Goal: Task Accomplishment & Management: Complete application form

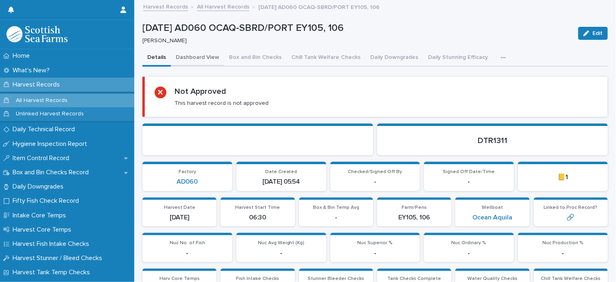
click at [192, 57] on button "Dashboard View" at bounding box center [197, 58] width 53 height 17
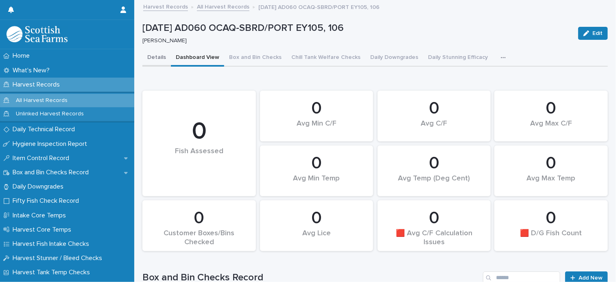
click at [152, 57] on button "Details" at bounding box center [156, 58] width 28 height 17
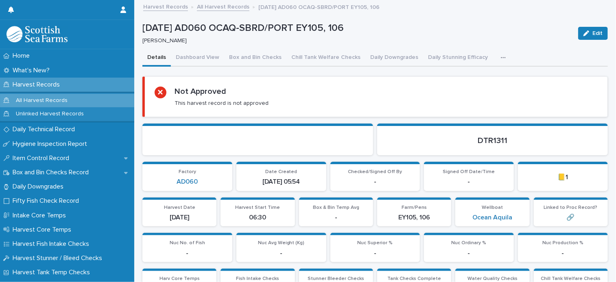
click at [496, 55] on button "button" at bounding box center [505, 58] width 18 height 16
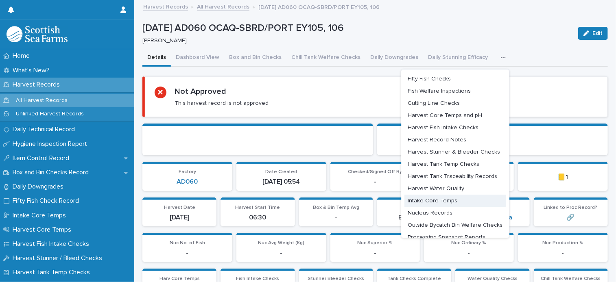
click at [448, 202] on button "Intake Core Temps" at bounding box center [454, 201] width 101 height 12
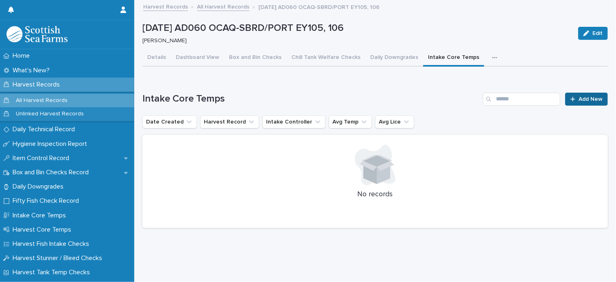
click at [585, 101] on span "Add New" at bounding box center [590, 99] width 24 height 6
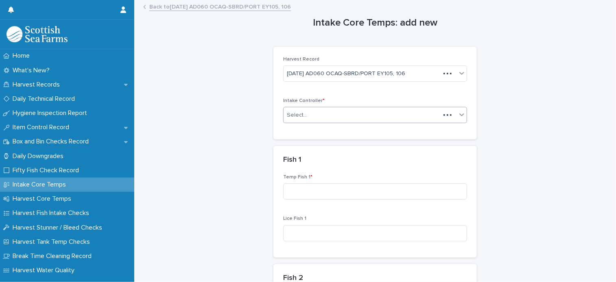
click at [336, 120] on div "Select..." at bounding box center [361, 115] width 157 height 13
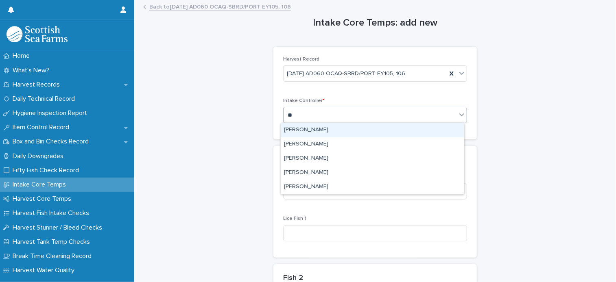
type input "***"
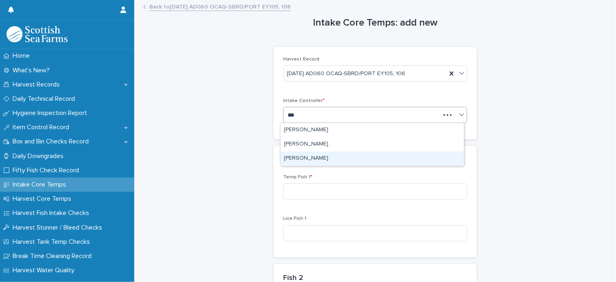
click at [321, 158] on div "[PERSON_NAME]" at bounding box center [372, 159] width 183 height 14
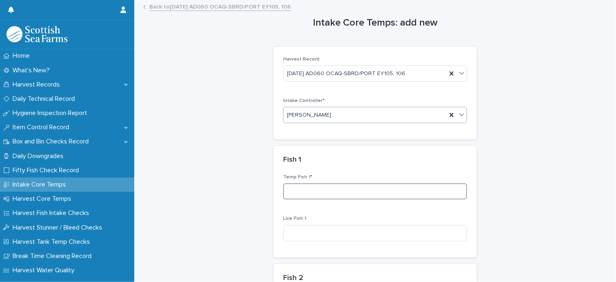
click at [316, 192] on input at bounding box center [375, 191] width 184 height 16
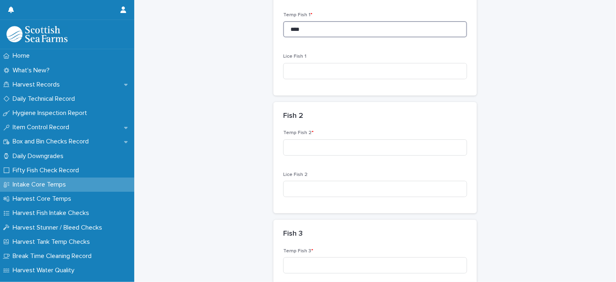
scroll to position [163, 0]
type input "****"
click at [311, 148] on input at bounding box center [375, 147] width 184 height 16
type input "***"
click at [292, 268] on input at bounding box center [375, 265] width 184 height 16
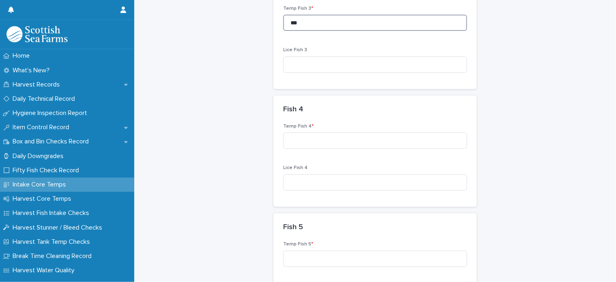
scroll to position [407, 0]
type input "***"
click at [347, 143] on input at bounding box center [375, 139] width 184 height 16
type input "****"
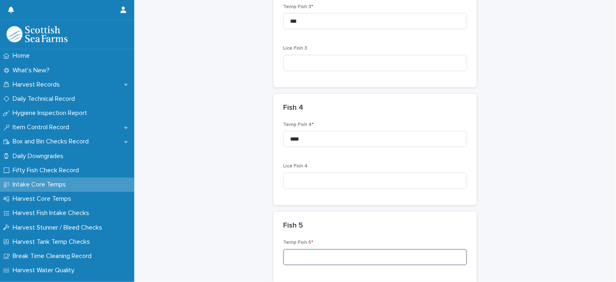
click at [307, 253] on input at bounding box center [375, 257] width 184 height 16
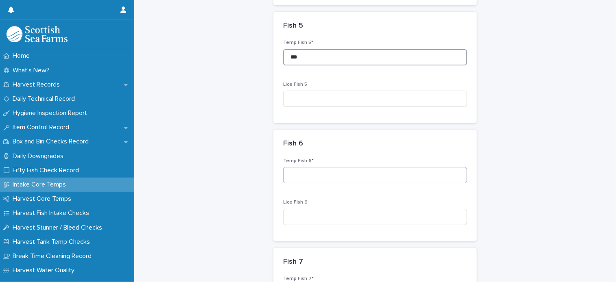
scroll to position [610, 0]
type input "***"
drag, startPoint x: 303, startPoint y: 158, endPoint x: 300, endPoint y: 178, distance: 20.5
click at [303, 158] on span "Temp Fish 6 *" at bounding box center [298, 157] width 30 height 5
click at [300, 179] on input at bounding box center [375, 172] width 184 height 16
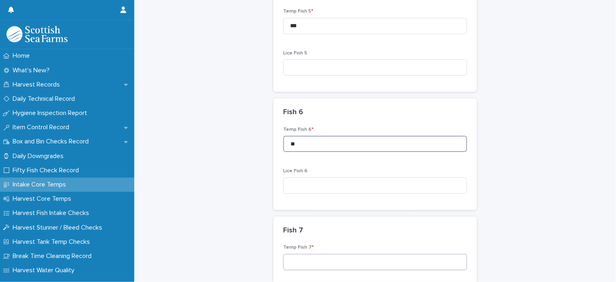
scroll to position [651, 0]
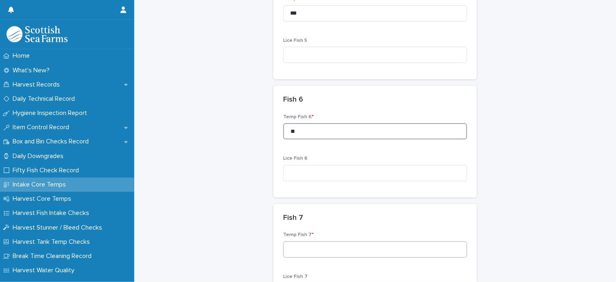
type input "**"
click at [314, 246] on input at bounding box center [375, 250] width 184 height 16
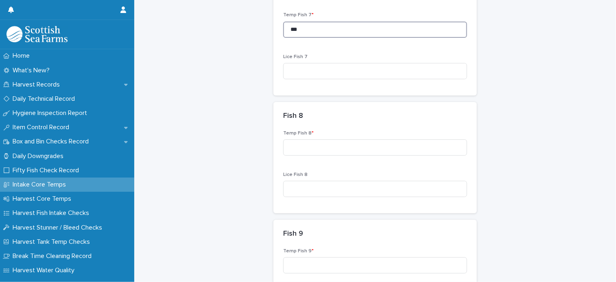
scroll to position [895, 0]
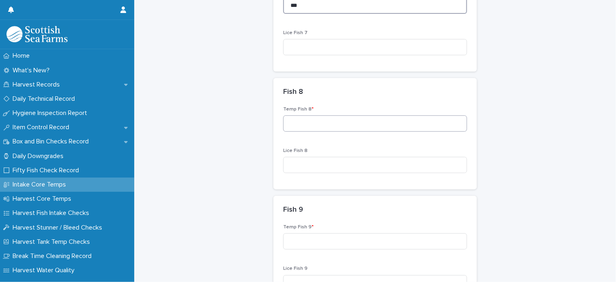
type input "***"
click at [318, 131] on input at bounding box center [375, 123] width 184 height 16
type input "***"
click at [326, 237] on input at bounding box center [375, 241] width 184 height 16
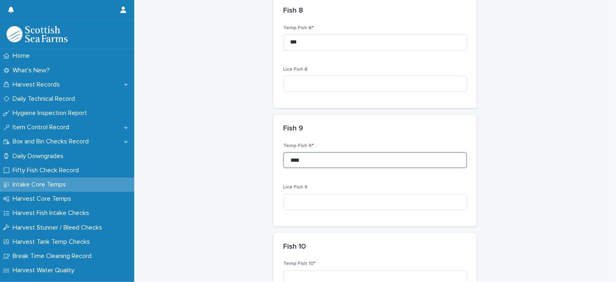
scroll to position [1017, 0]
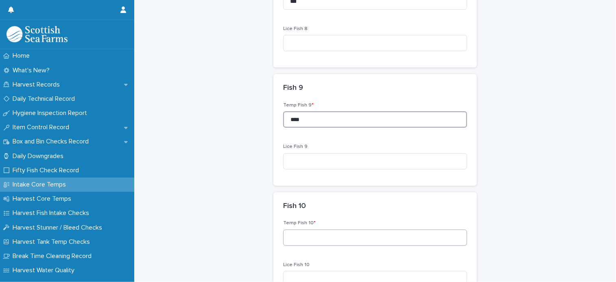
type input "****"
click at [316, 238] on input at bounding box center [375, 238] width 184 height 16
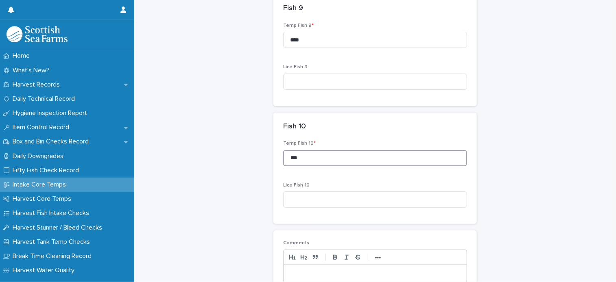
scroll to position [1098, 0]
type input "***"
click at [321, 272] on p at bounding box center [375, 272] width 171 height 8
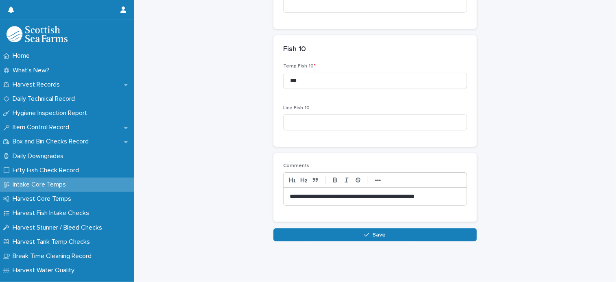
scroll to position [1179, 0]
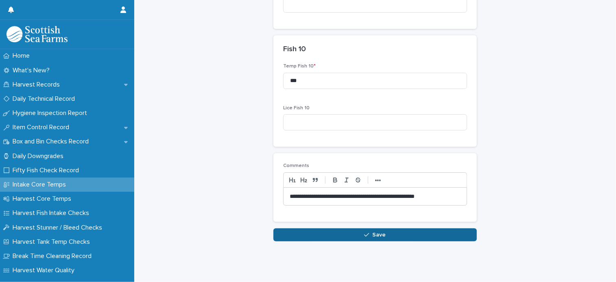
click at [376, 234] on button "Save" at bounding box center [374, 235] width 203 height 13
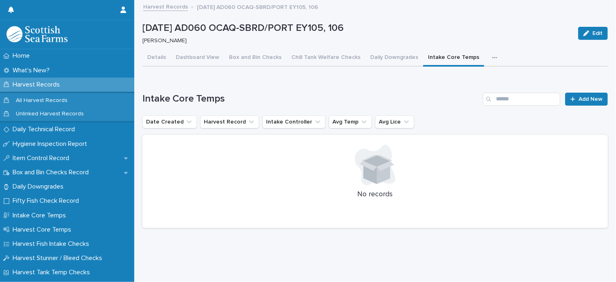
scroll to position [6, 0]
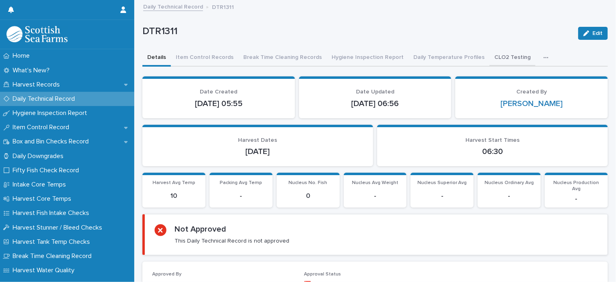
click at [492, 54] on button "CLO2 Testing" at bounding box center [512, 58] width 46 height 17
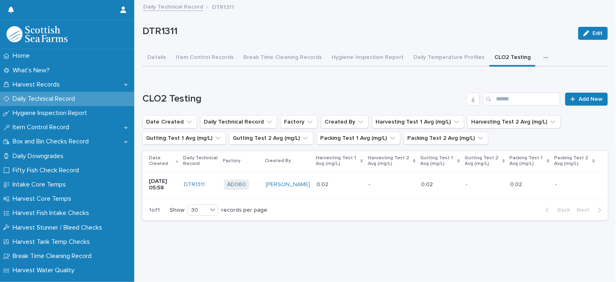
scroll to position [6, 0]
click at [466, 181] on p at bounding box center [485, 184] width 38 height 7
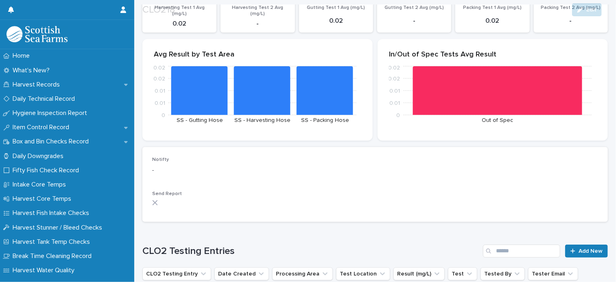
scroll to position [163, 0]
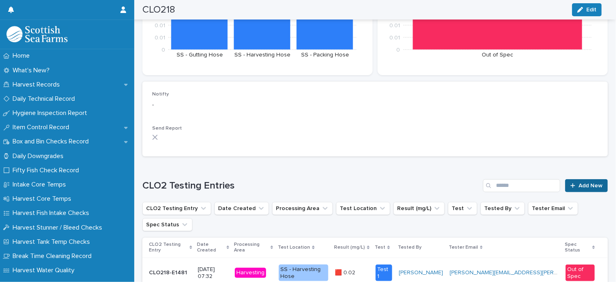
click at [586, 183] on span "Add New" at bounding box center [590, 186] width 24 height 6
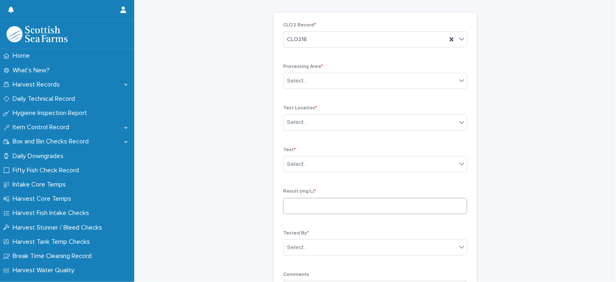
scroll to position [81, 0]
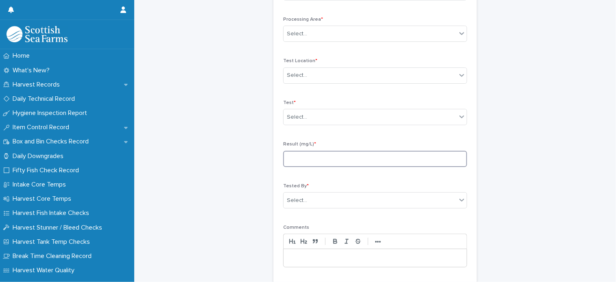
click at [360, 163] on input at bounding box center [375, 159] width 184 height 16
type input "****"
click at [299, 109] on div "Select..." at bounding box center [375, 117] width 184 height 16
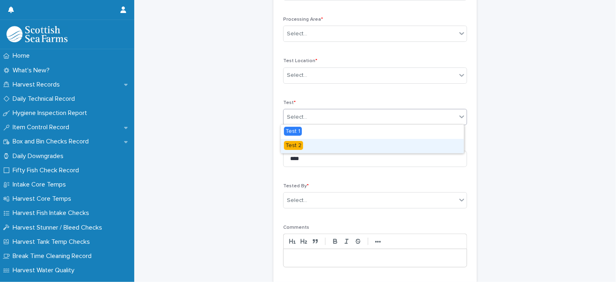
click at [313, 146] on div "Test 2" at bounding box center [372, 146] width 183 height 14
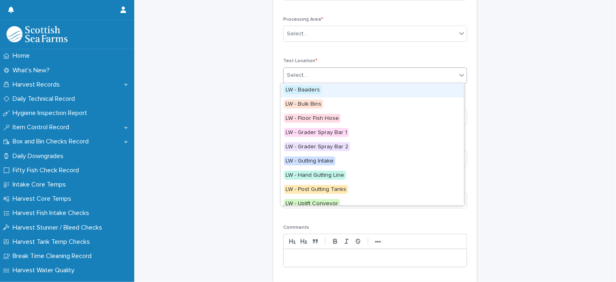
click at [321, 79] on div "Select..." at bounding box center [369, 75] width 173 height 13
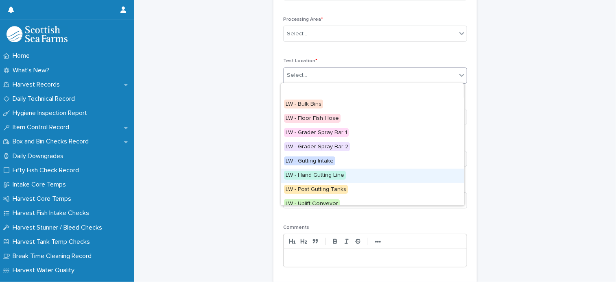
scroll to position [91, 0]
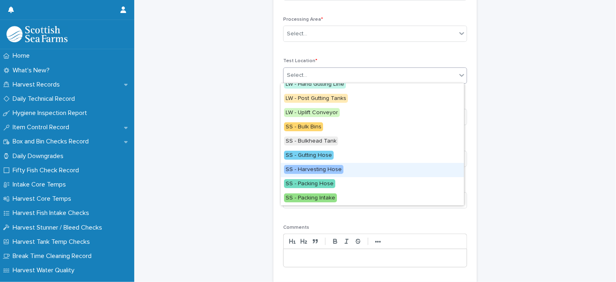
click at [345, 168] on div "SS - Harvesting Hose" at bounding box center [372, 170] width 183 height 14
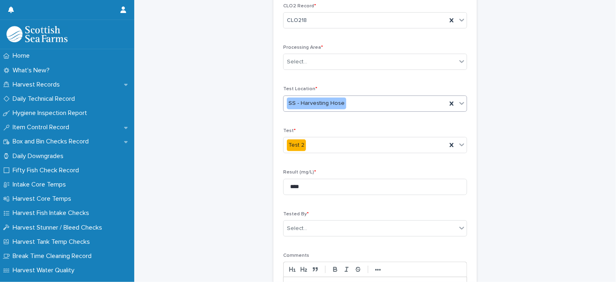
scroll to position [41, 0]
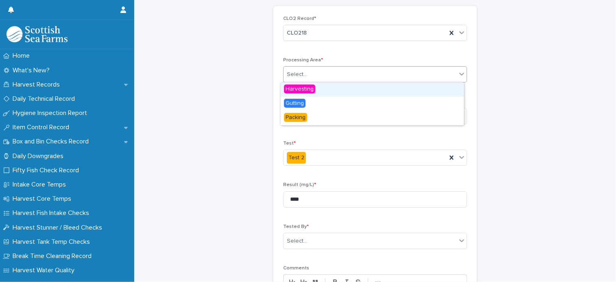
click at [324, 78] on div "Select..." at bounding box center [369, 74] width 173 height 13
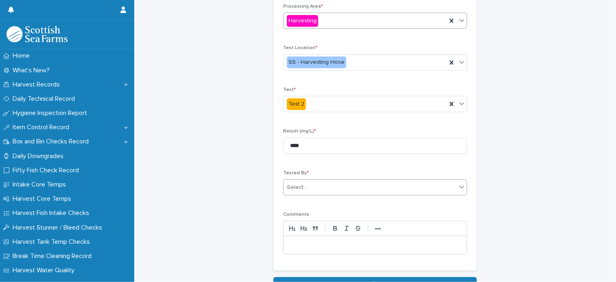
scroll to position [148, 0]
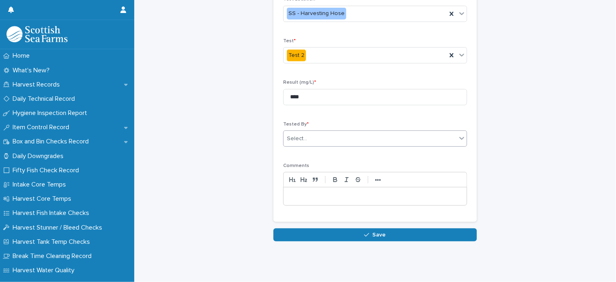
click at [316, 132] on div "Select..." at bounding box center [369, 138] width 173 height 13
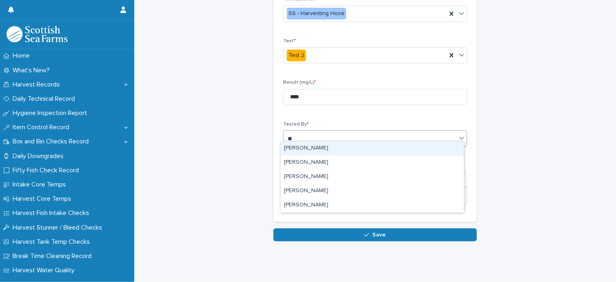
type input "***"
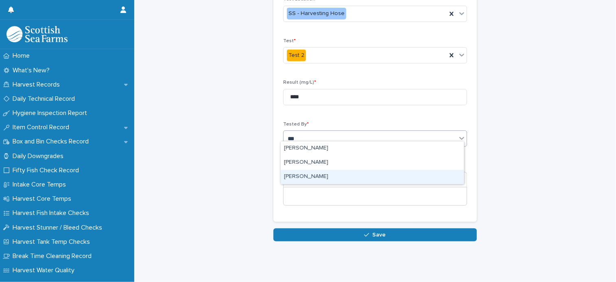
click at [310, 174] on div "[PERSON_NAME]" at bounding box center [372, 177] width 183 height 14
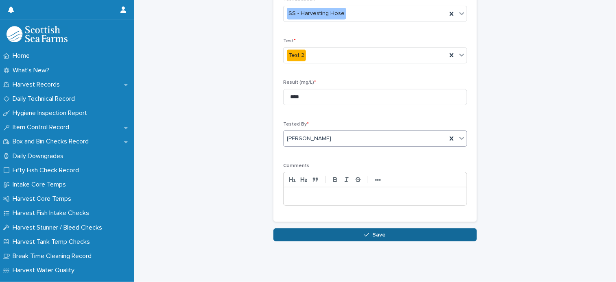
click at [385, 229] on button "Save" at bounding box center [374, 235] width 203 height 13
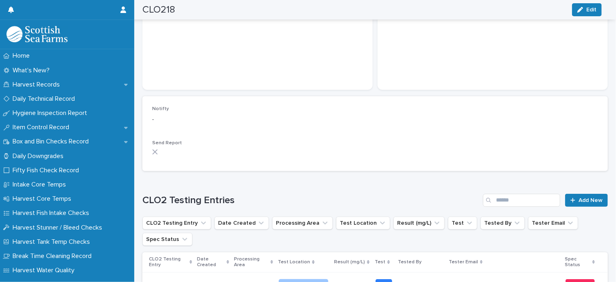
scroll to position [213, 0]
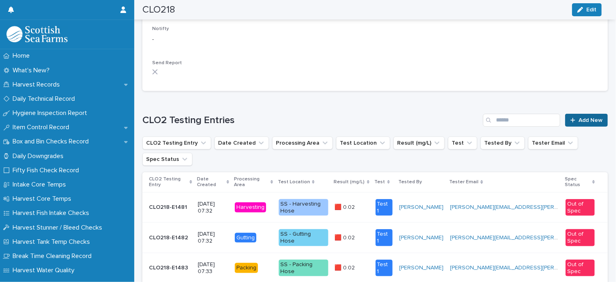
click at [581, 118] on link "Add New" at bounding box center [586, 120] width 43 height 13
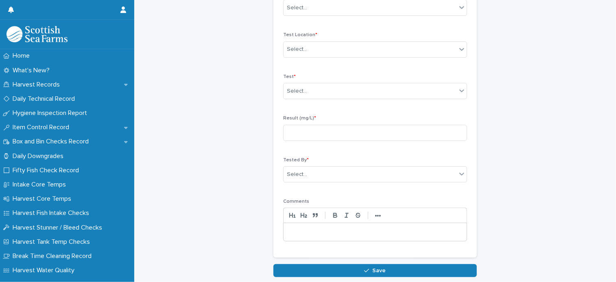
scroll to position [89, 0]
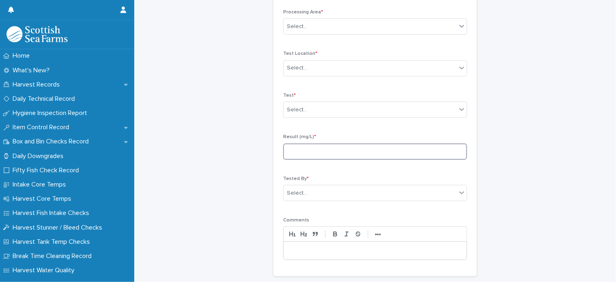
click at [312, 152] on input at bounding box center [375, 152] width 184 height 16
type input "****"
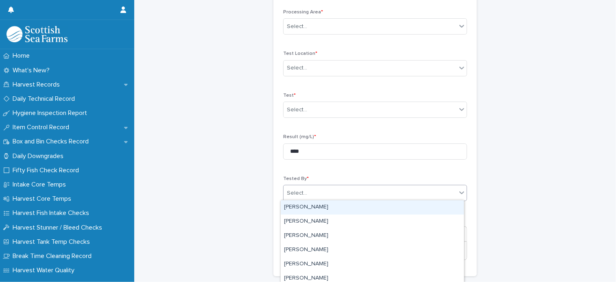
click at [299, 194] on div "Select..." at bounding box center [297, 193] width 20 height 9
type input "***"
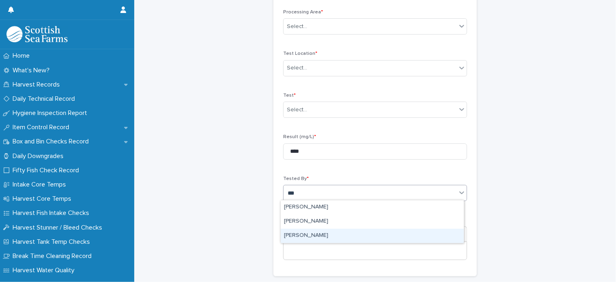
click at [309, 235] on div "[PERSON_NAME]" at bounding box center [372, 236] width 183 height 14
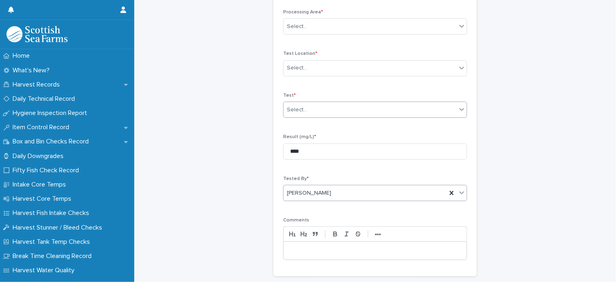
click at [316, 111] on div "Select..." at bounding box center [369, 109] width 173 height 13
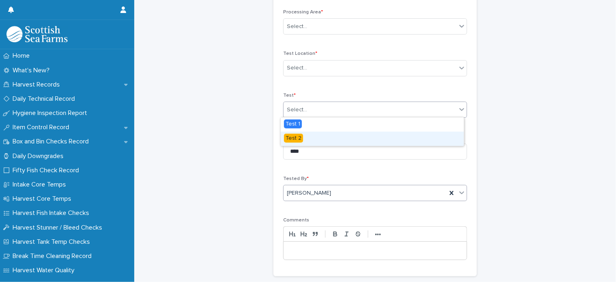
click at [318, 140] on div "Test 2" at bounding box center [372, 139] width 183 height 14
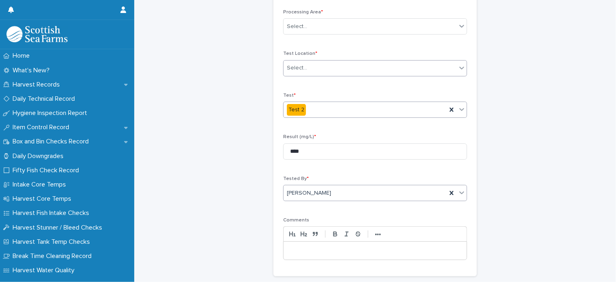
click at [311, 72] on div "Select..." at bounding box center [369, 67] width 173 height 13
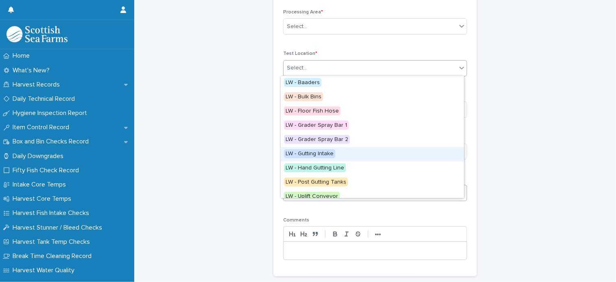
scroll to position [91, 0]
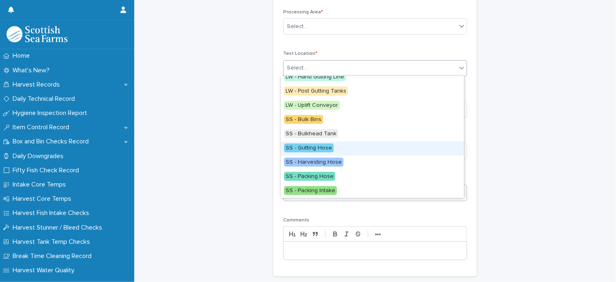
click at [351, 149] on div "SS - Gutting Hose" at bounding box center [372, 149] width 183 height 14
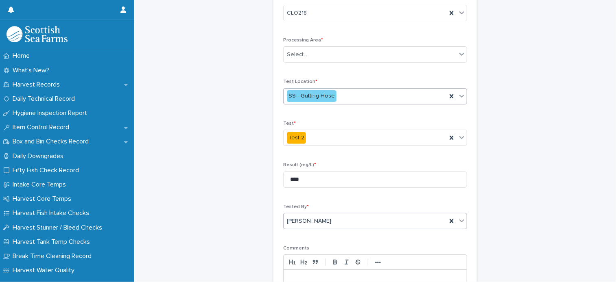
scroll to position [48, 0]
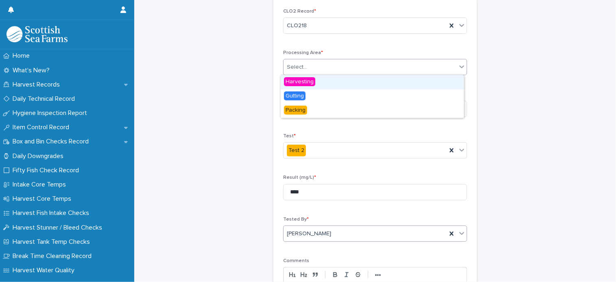
click at [324, 68] on div "Select..." at bounding box center [369, 67] width 173 height 13
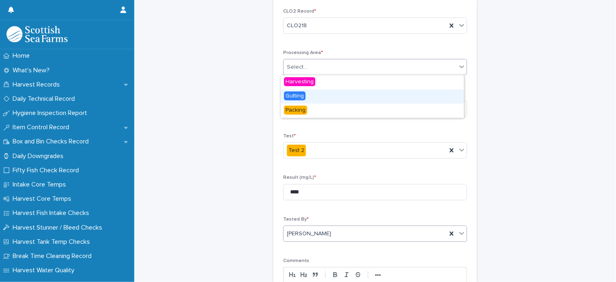
click at [322, 98] on div "Gutting" at bounding box center [372, 96] width 183 height 14
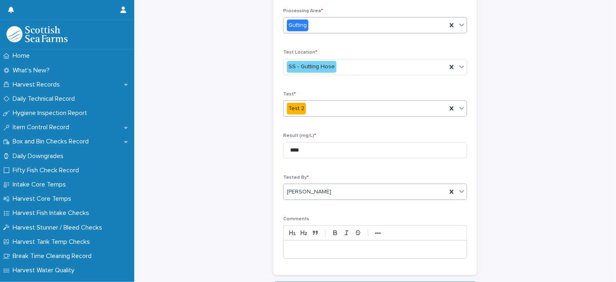
scroll to position [148, 0]
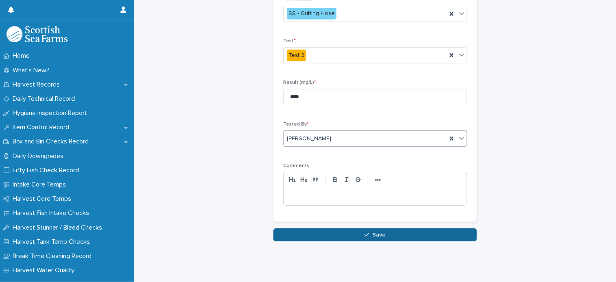
click at [385, 230] on button "Save" at bounding box center [374, 235] width 203 height 13
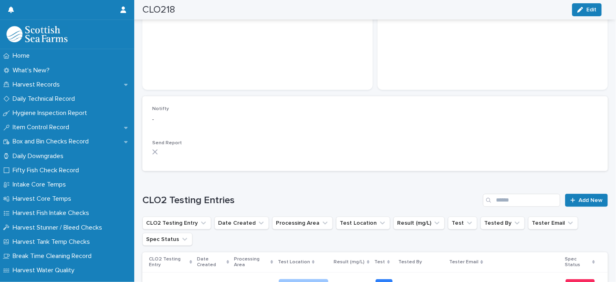
scroll to position [228, 0]
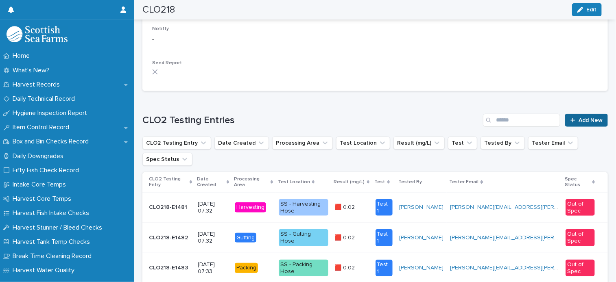
click at [583, 118] on span "Add New" at bounding box center [590, 121] width 24 height 6
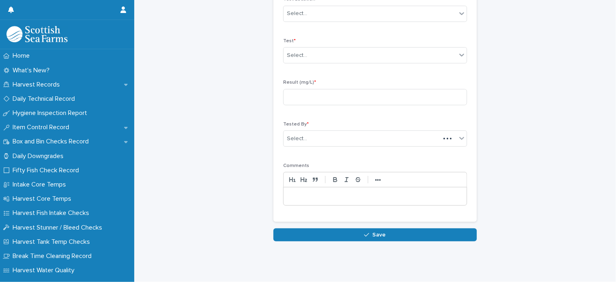
scroll to position [129, 0]
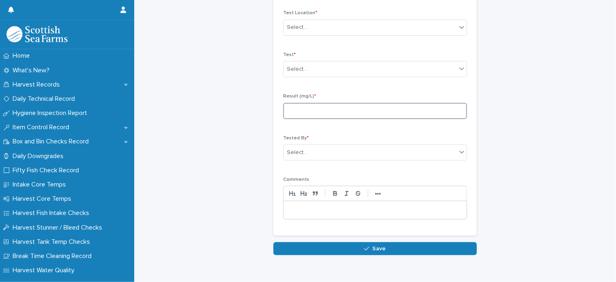
click at [332, 111] on input at bounding box center [375, 111] width 184 height 16
type input "****"
click at [311, 74] on div "Select..." at bounding box center [369, 69] width 173 height 13
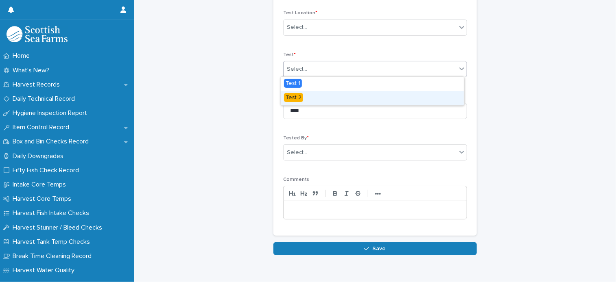
click at [307, 100] on div "Test 2" at bounding box center [372, 98] width 183 height 14
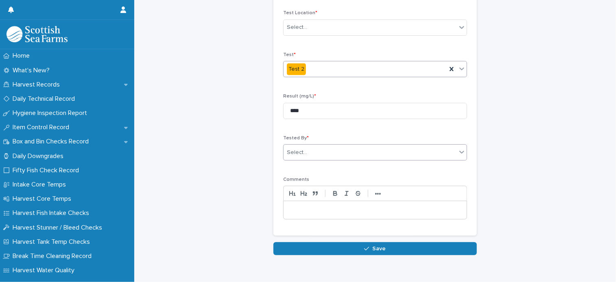
click at [320, 153] on div "Select..." at bounding box center [369, 152] width 173 height 13
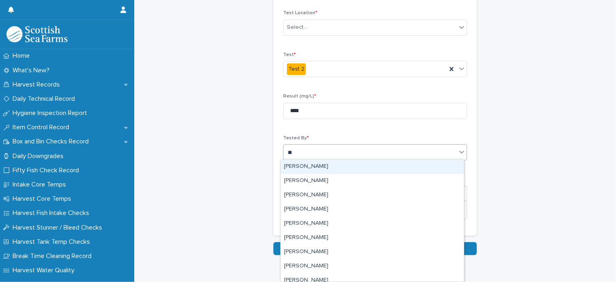
type input "*"
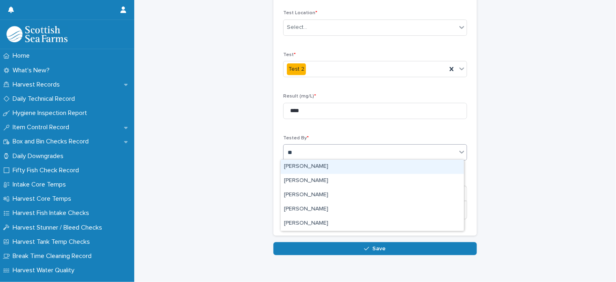
type input "***"
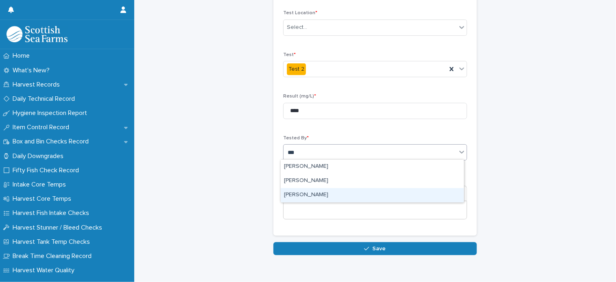
click at [313, 191] on div "[PERSON_NAME]" at bounding box center [372, 195] width 183 height 14
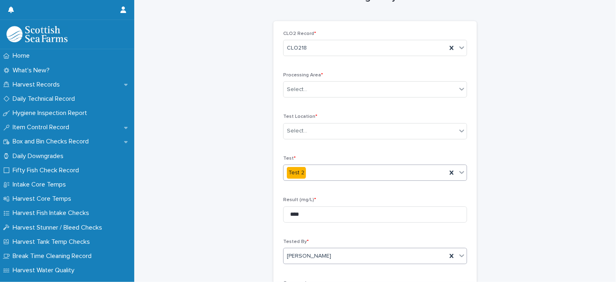
scroll to position [7, 0]
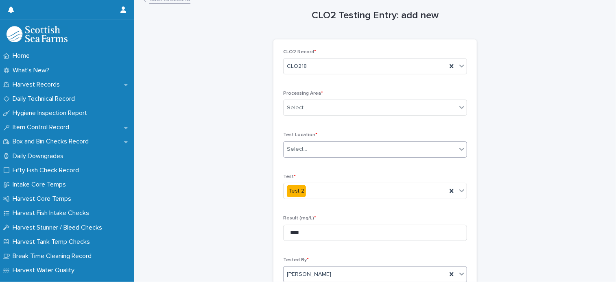
click at [321, 145] on div "Select..." at bounding box center [369, 149] width 173 height 13
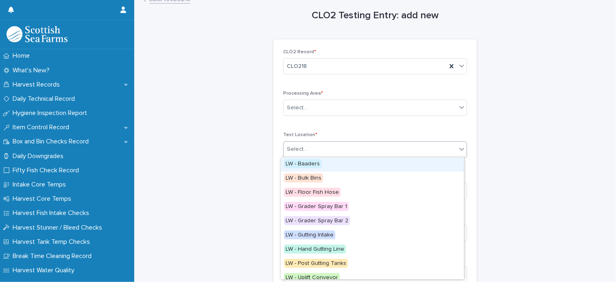
scroll to position [91, 0]
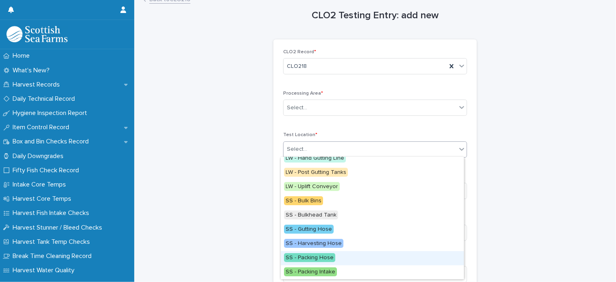
click at [335, 257] on div "SS - Packing Hose" at bounding box center [372, 258] width 183 height 14
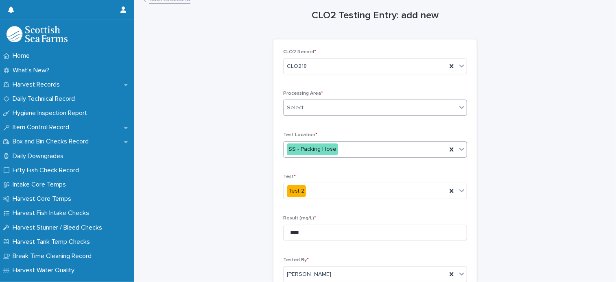
click at [314, 107] on div "Select..." at bounding box center [369, 107] width 173 height 13
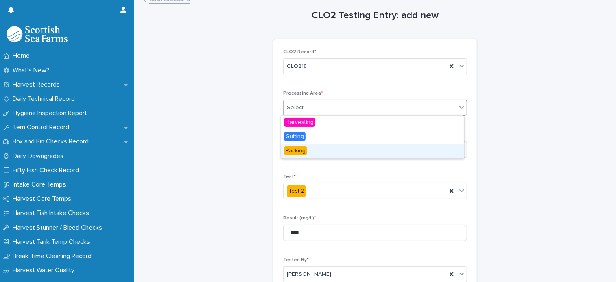
click at [318, 152] on div "Packing" at bounding box center [372, 151] width 183 height 14
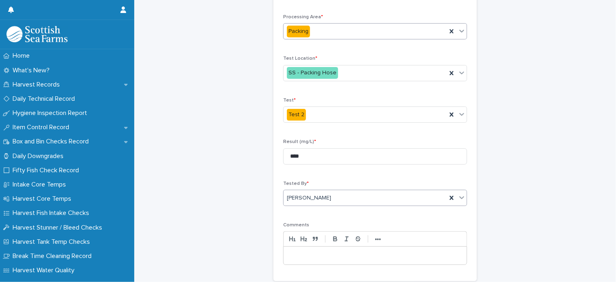
scroll to position [129, 0]
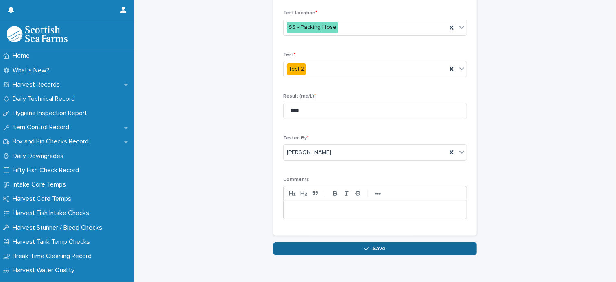
click at [382, 244] on button "Save" at bounding box center [374, 248] width 203 height 13
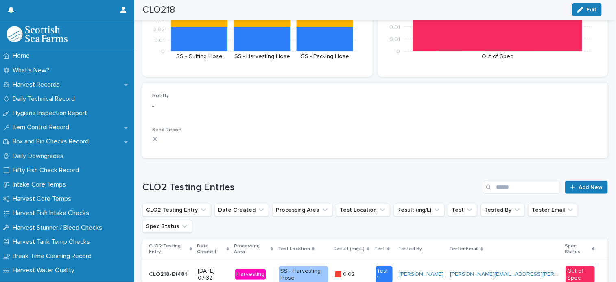
scroll to position [50, 0]
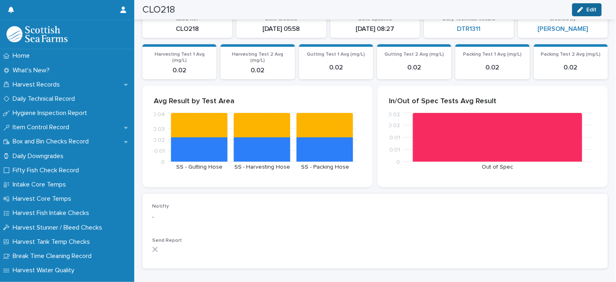
click at [590, 10] on span "Edit" at bounding box center [591, 10] width 10 height 6
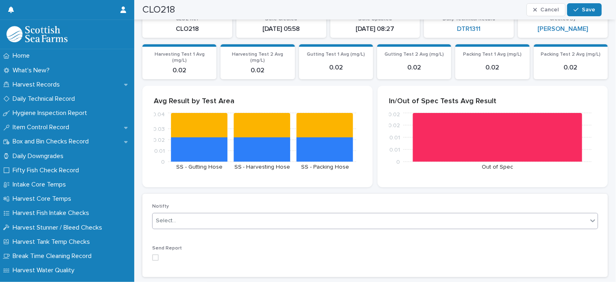
click at [193, 214] on div "Select..." at bounding box center [369, 220] width 435 height 13
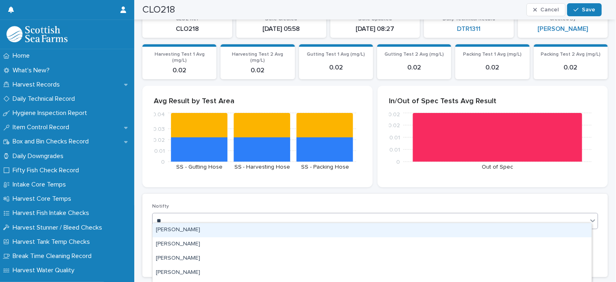
type input "***"
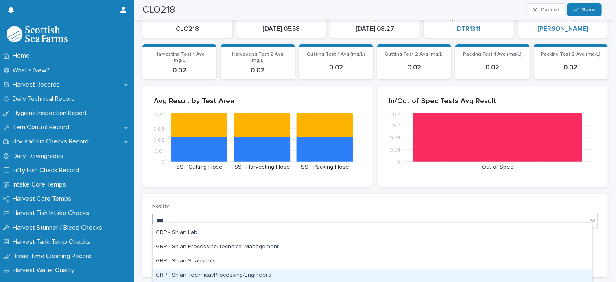
click at [229, 276] on div "GRP - Shian Technical/Processing/Engineers" at bounding box center [371, 276] width 439 height 14
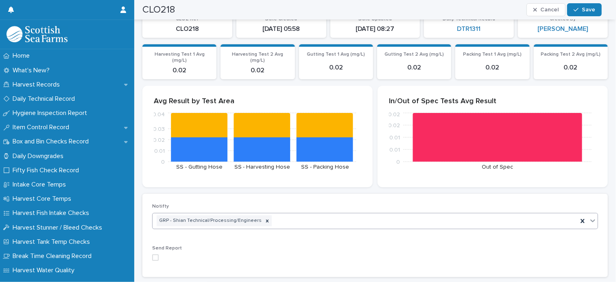
click at [158, 255] on span at bounding box center [155, 258] width 7 height 7
click at [588, 11] on span "Save" at bounding box center [587, 10] width 13 height 6
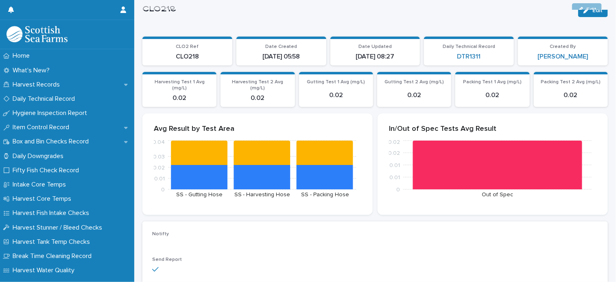
scroll to position [0, 0]
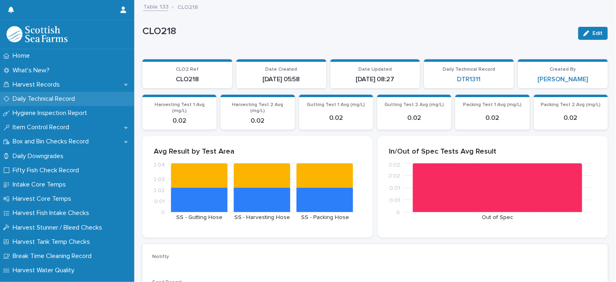
click at [63, 97] on p "Daily Technical Record" at bounding box center [45, 99] width 72 height 8
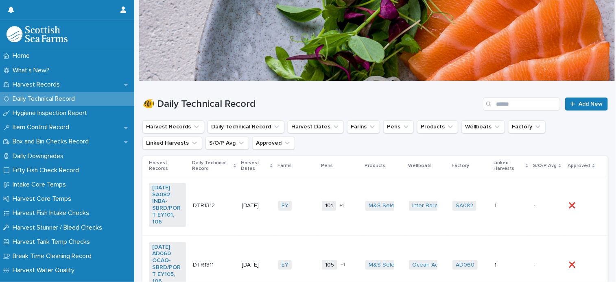
click at [320, 248] on td "105 106 + 1" at bounding box center [340, 264] width 44 height 59
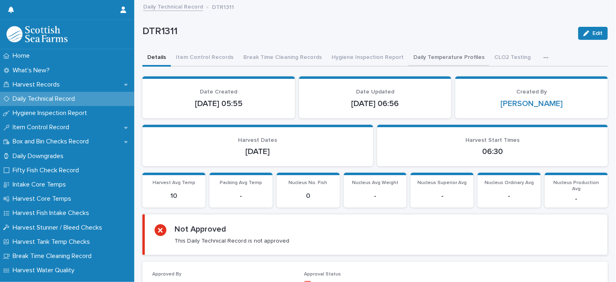
click at [446, 56] on button "Daily Temperature Profiles" at bounding box center [448, 58] width 81 height 17
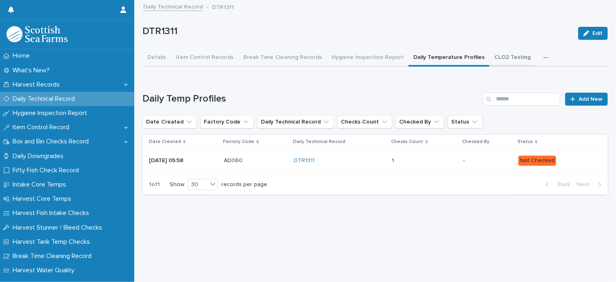
click at [510, 59] on button "CLO2 Testing" at bounding box center [512, 58] width 46 height 17
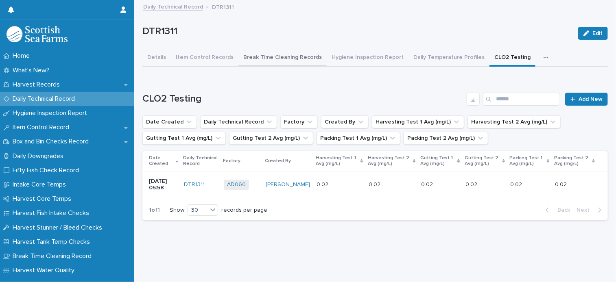
click at [258, 54] on button "Break Time Cleaning Records" at bounding box center [282, 58] width 88 height 17
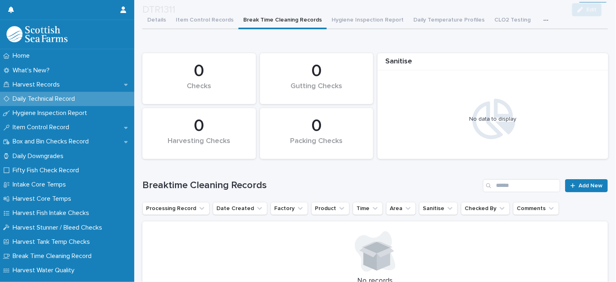
scroll to position [81, 0]
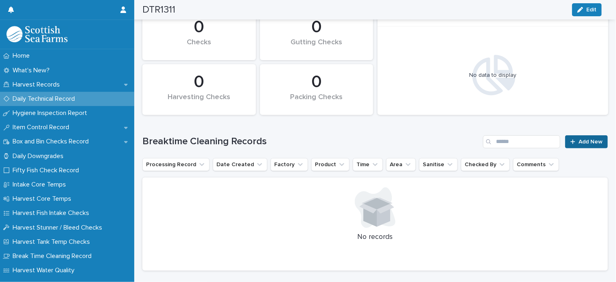
click at [579, 142] on span "Add New" at bounding box center [590, 142] width 24 height 6
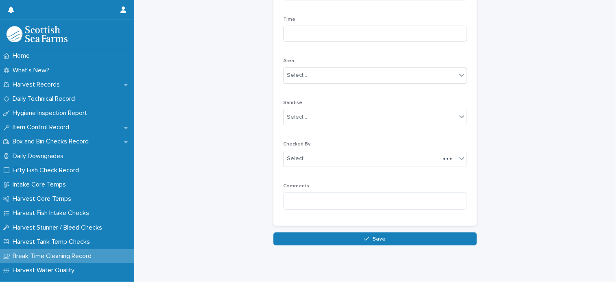
scroll to position [82, 0]
click at [331, 116] on div "Select..." at bounding box center [369, 116] width 173 height 13
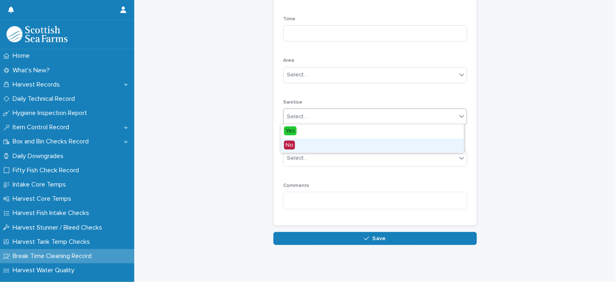
click at [331, 140] on div "No" at bounding box center [372, 146] width 183 height 14
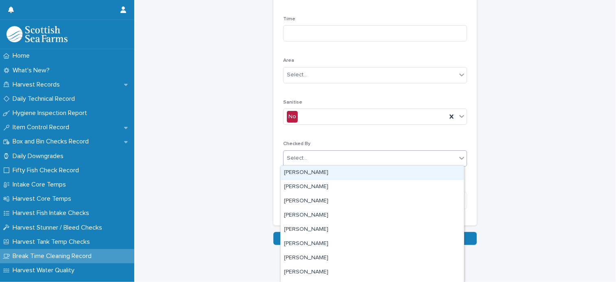
click at [329, 157] on div "Select..." at bounding box center [369, 158] width 173 height 13
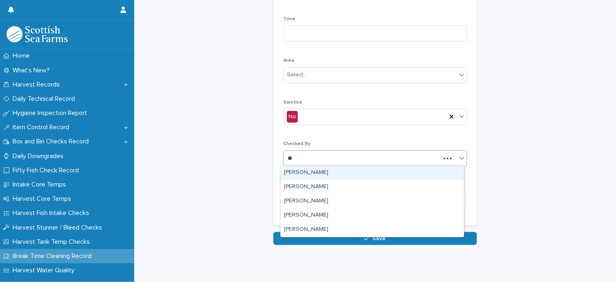
type input "***"
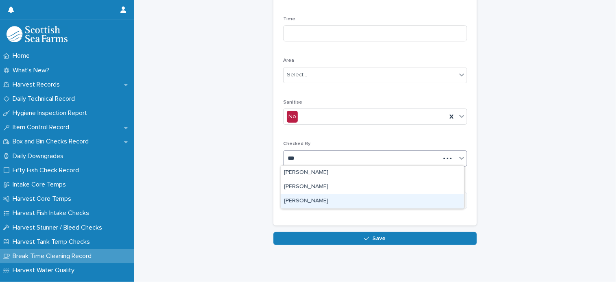
click at [316, 206] on div "[PERSON_NAME]" at bounding box center [372, 201] width 183 height 14
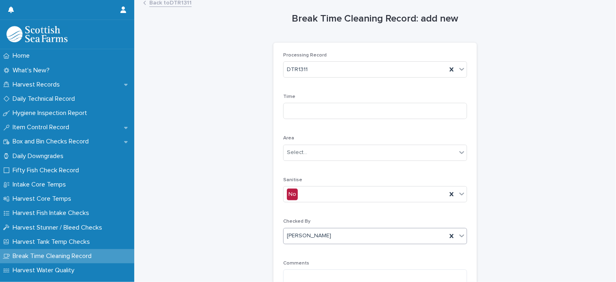
scroll to position [0, 0]
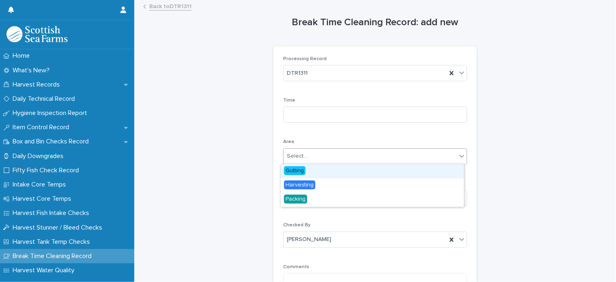
click at [311, 154] on div "Select..." at bounding box center [369, 156] width 173 height 13
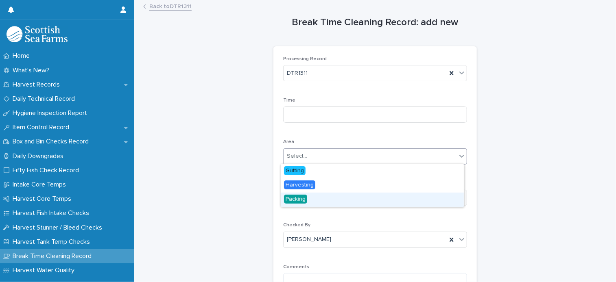
click at [321, 200] on div "Packing" at bounding box center [372, 200] width 183 height 14
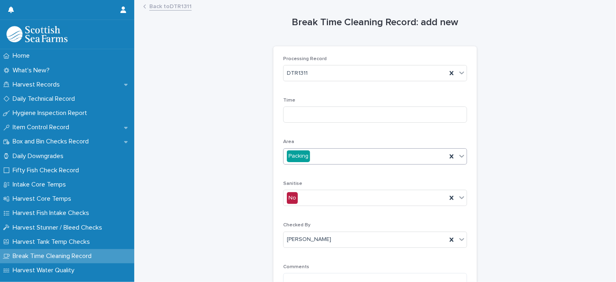
click at [298, 126] on div "Time" at bounding box center [375, 114] width 184 height 32
click at [306, 118] on input at bounding box center [375, 115] width 184 height 16
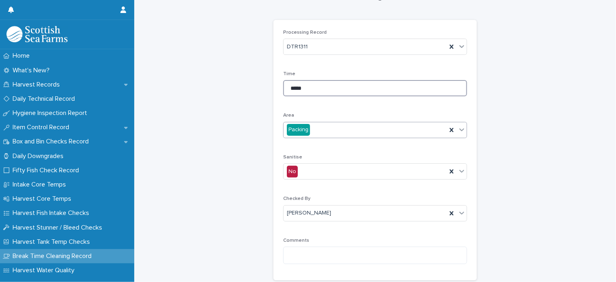
scroll to position [41, 0]
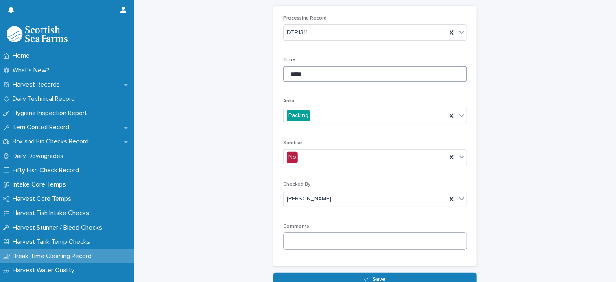
type input "*****"
click at [333, 241] on textarea at bounding box center [375, 241] width 184 height 17
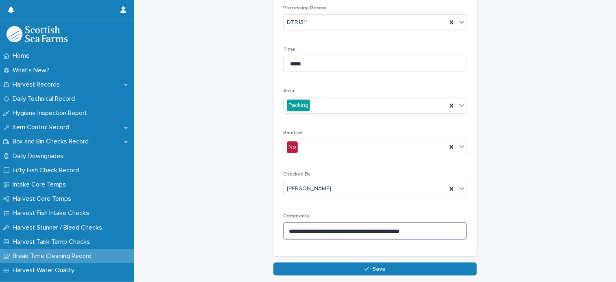
scroll to position [90, 0]
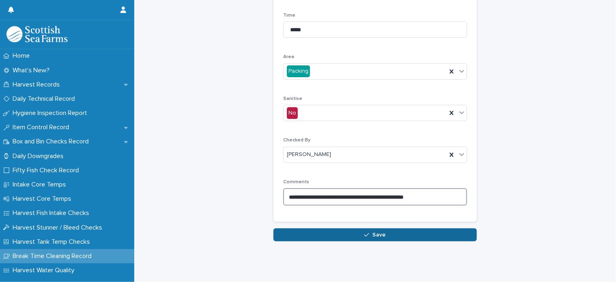
type textarea "**********"
click at [403, 231] on button "Save" at bounding box center [374, 235] width 203 height 13
